Goal: Task Accomplishment & Management: Use online tool/utility

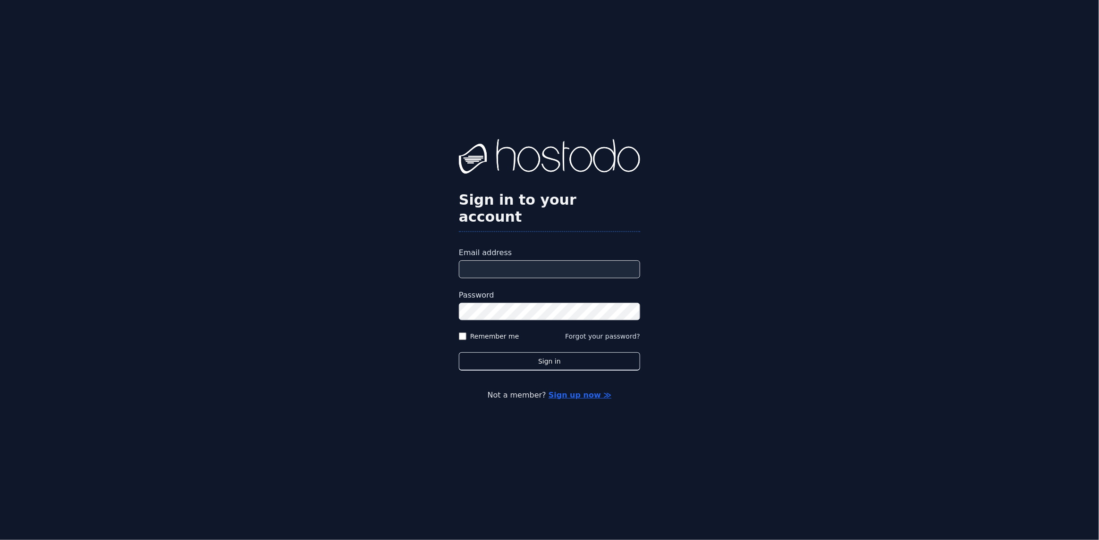
drag, startPoint x: 569, startPoint y: 254, endPoint x: 665, endPoint y: 195, distance: 112.7
click at [568, 261] on input "Email address" at bounding box center [549, 270] width 181 height 18
paste input "**********"
type input "**********"
click at [534, 353] on button "Sign in" at bounding box center [549, 362] width 181 height 18
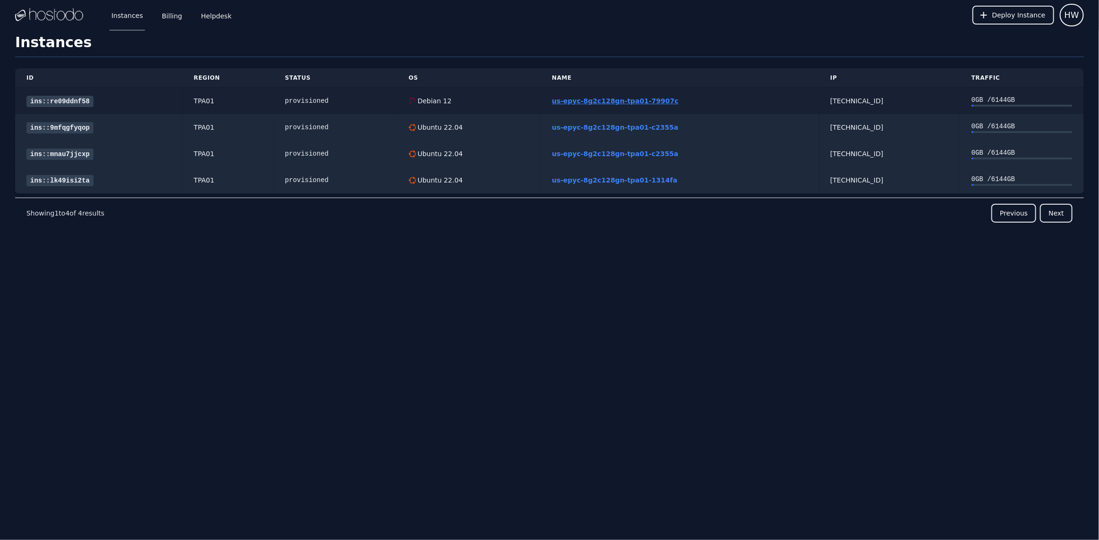
click at [584, 101] on link "us-epyc-8g2c128gn-tpa01-79907c" at bounding box center [615, 101] width 126 height 8
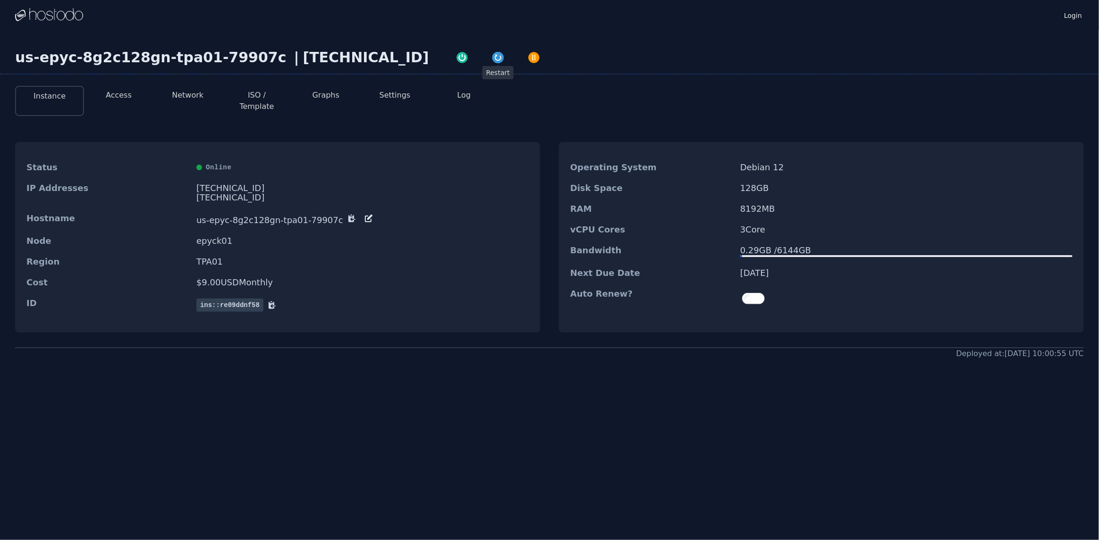
click at [491, 54] on img "button" at bounding box center [497, 57] width 13 height 13
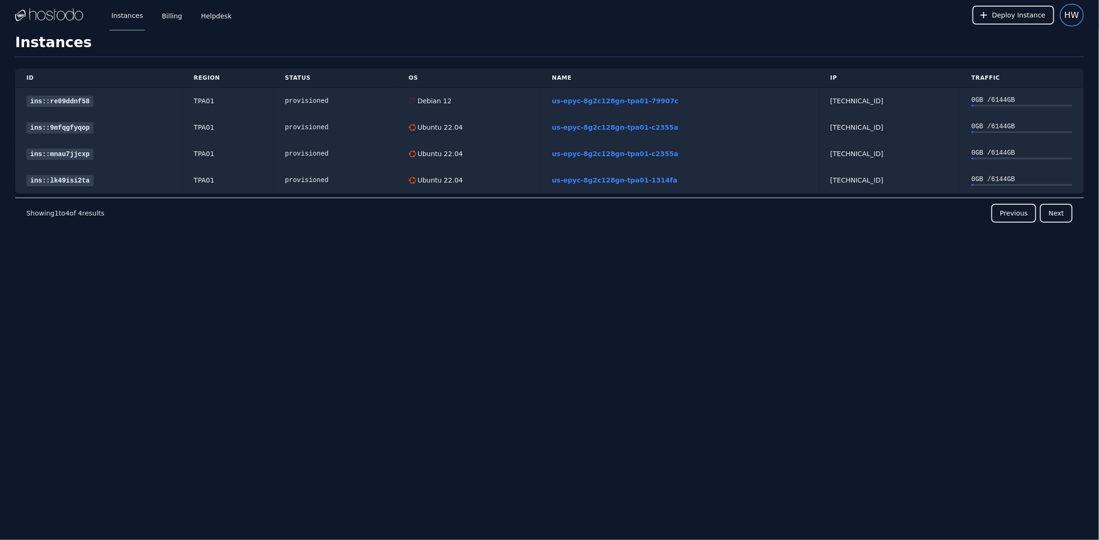
click at [1068, 15] on span "HW" at bounding box center [1071, 14] width 15 height 13
click at [1010, 55] on button "Sign out" at bounding box center [1038, 57] width 91 height 17
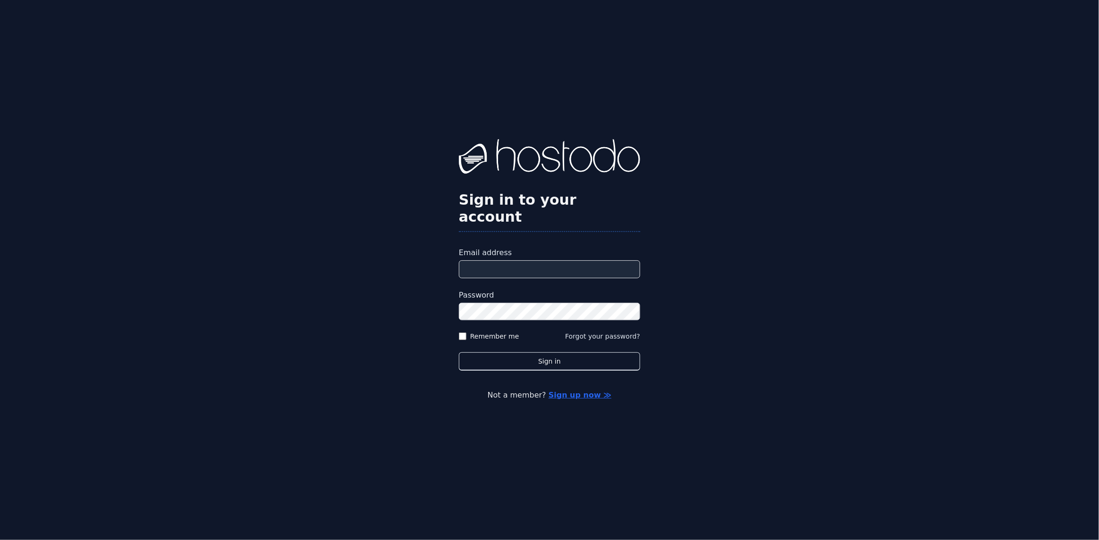
drag, startPoint x: 538, startPoint y: 263, endPoint x: 560, endPoint y: 256, distance: 22.8
click at [538, 263] on input "Email address" at bounding box center [549, 270] width 181 height 18
paste input "**********"
type input "**********"
drag, startPoint x: 731, startPoint y: 233, endPoint x: 558, endPoint y: 284, distance: 180.4
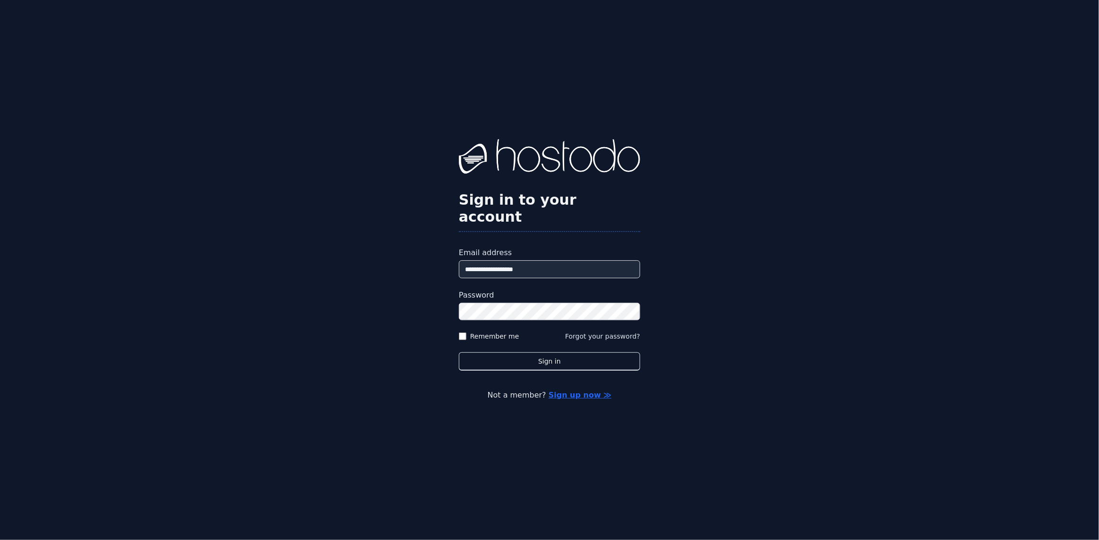
click at [731, 233] on div "**********" at bounding box center [549, 270] width 1099 height 540
click at [459, 353] on button "Sign in" at bounding box center [549, 362] width 181 height 18
click at [550, 353] on button "Sign in" at bounding box center [549, 362] width 181 height 18
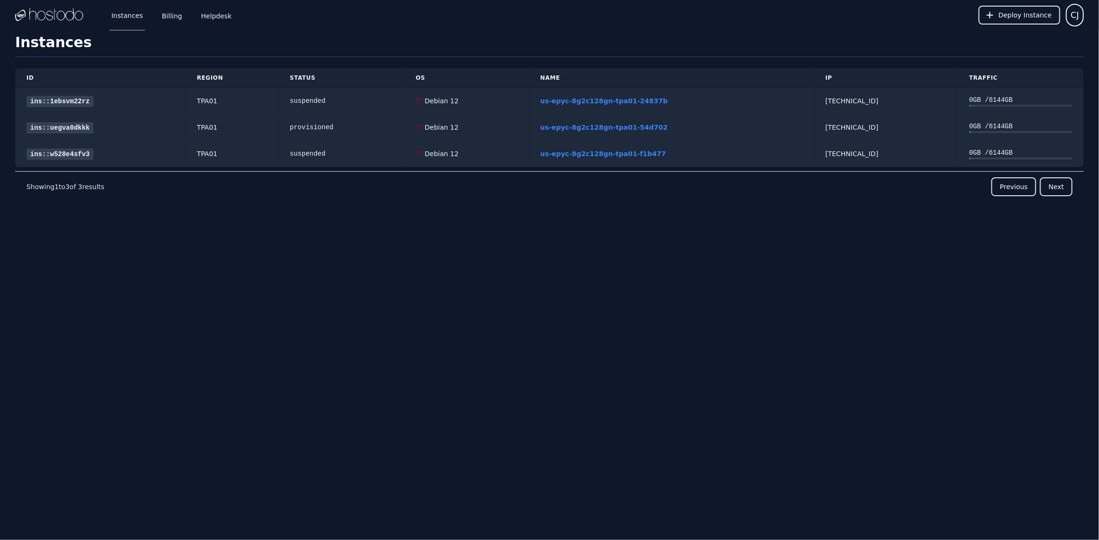
drag, startPoint x: 512, startPoint y: 342, endPoint x: 630, endPoint y: 232, distance: 161.9
click at [512, 342] on div "Instances Billing Helpdesk Deploy Instance CJ Instances SSH Keys Billing Helpde…" at bounding box center [549, 270] width 1099 height 540
click at [545, 125] on link "us-epyc-8g2c128gn-tpa01-54d702" at bounding box center [603, 128] width 127 height 8
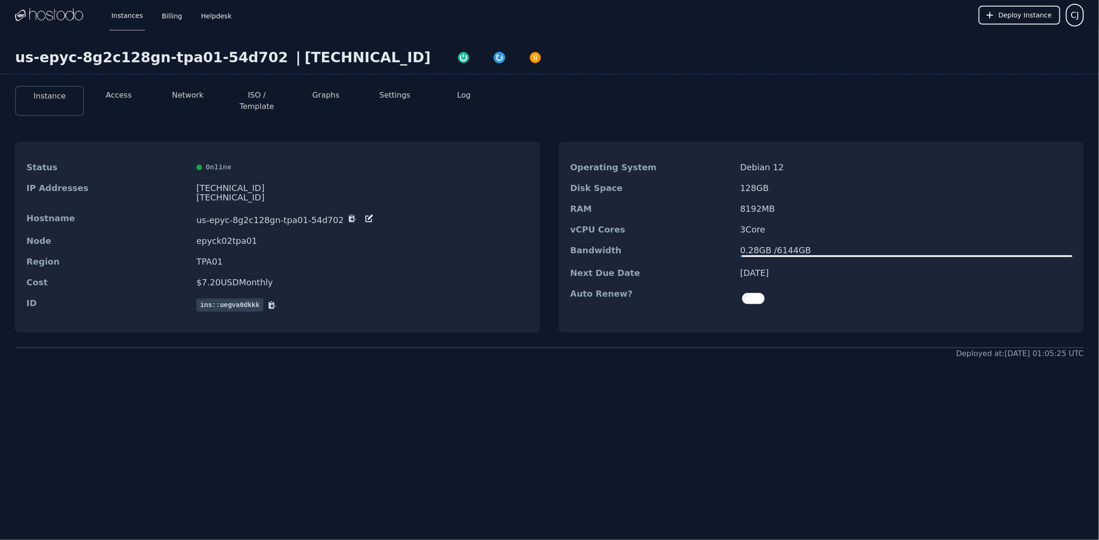
click at [258, 184] on div "216.126.231.166" at bounding box center [362, 188] width 332 height 9
click at [259, 193] on div "[TECHNICAL_ID]" at bounding box center [362, 197] width 332 height 9
click at [235, 184] on div "[TECHNICAL_ID]" at bounding box center [362, 188] width 332 height 9
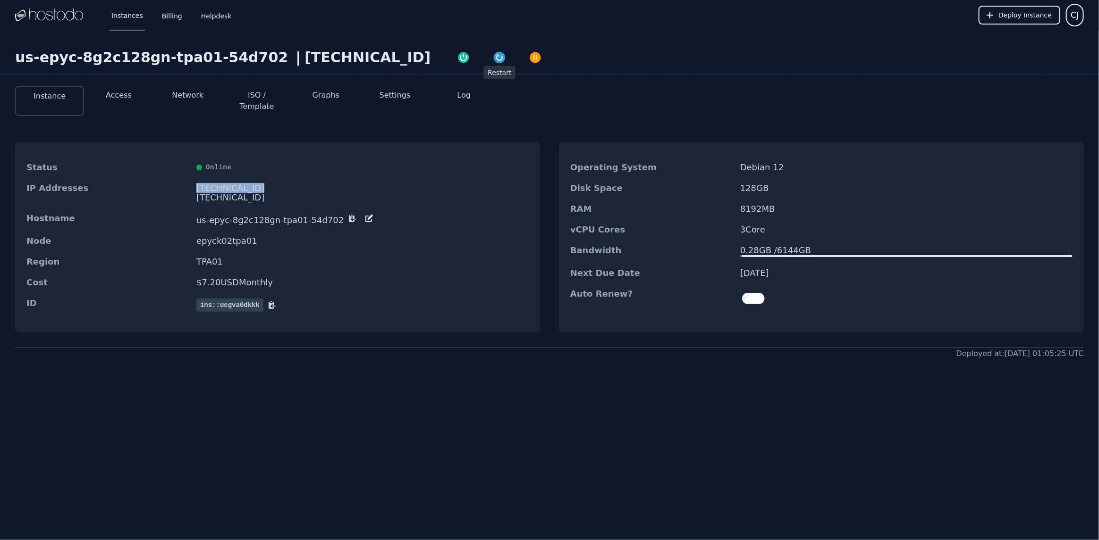
click at [493, 60] on img "button" at bounding box center [499, 57] width 13 height 13
click at [119, 24] on link "Instances" at bounding box center [126, 15] width 35 height 31
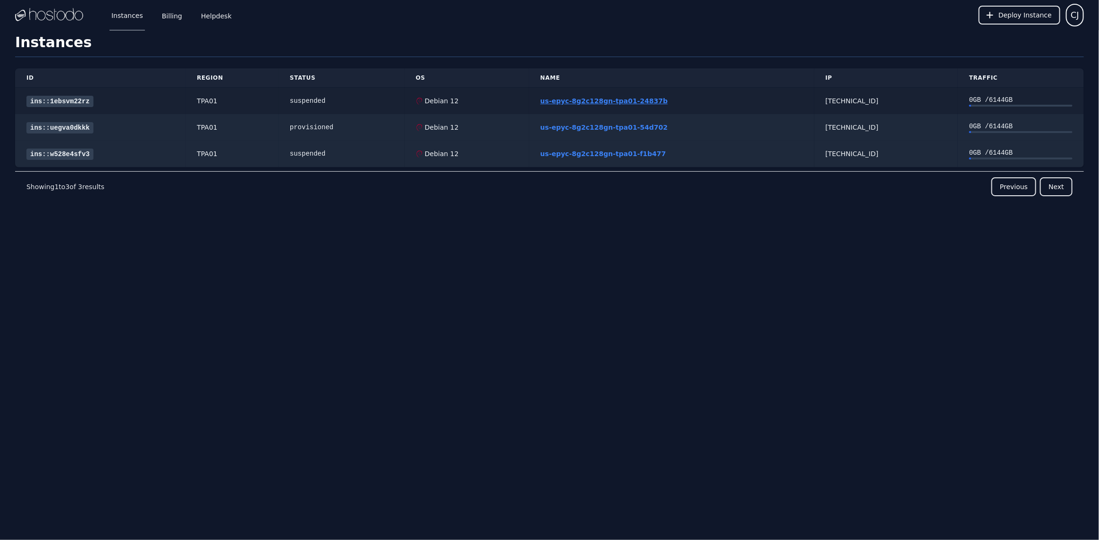
click at [608, 101] on link "us-epyc-8g2c128gn-tpa01-24837b" at bounding box center [603, 101] width 127 height 8
click at [644, 100] on link "us-epyc-8g2c128gn-tpa01-24837b" at bounding box center [603, 101] width 127 height 8
click at [639, 131] on div "us-epyc-8g2c128gn-tpa01-54d702" at bounding box center [671, 127] width 262 height 9
click at [637, 129] on link "us-epyc-8g2c128gn-tpa01-54d702" at bounding box center [603, 128] width 127 height 8
click at [632, 154] on link "us-epyc-8g2c128gn-tpa01-f1b477" at bounding box center [603, 154] width 126 height 8
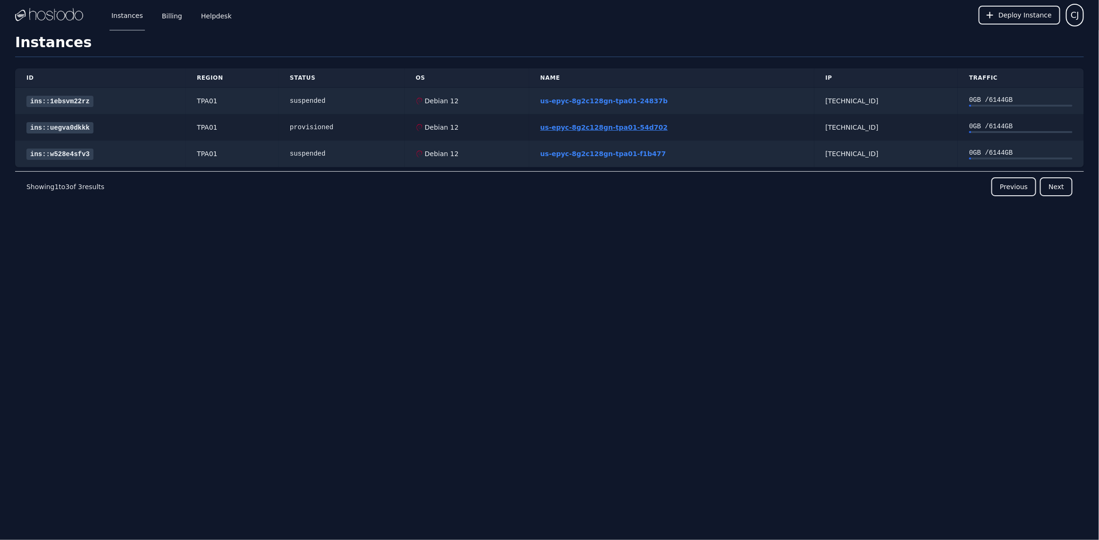
click at [553, 126] on link "us-epyc-8g2c128gn-tpa01-54d702" at bounding box center [603, 128] width 127 height 8
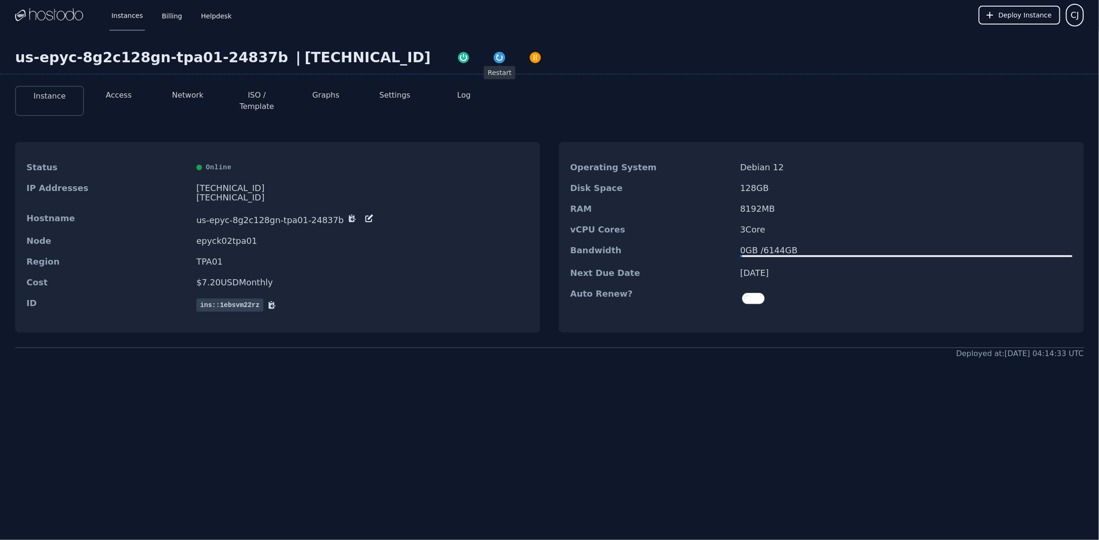
click at [493, 56] on img "button" at bounding box center [499, 57] width 13 height 13
click at [493, 58] on img "button" at bounding box center [499, 57] width 13 height 13
click at [489, 60] on img "button" at bounding box center [495, 57] width 13 height 13
click at [351, 50] on div "[TECHNICAL_ID]" at bounding box center [367, 57] width 126 height 17
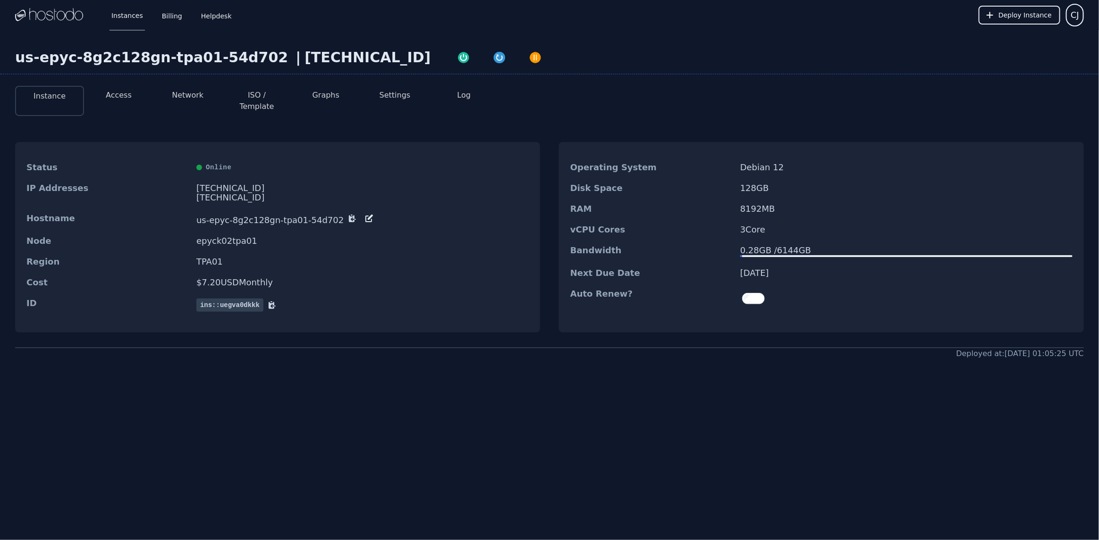
copy div "[TECHNICAL_ID]"
